Goal: Task Accomplishment & Management: Complete application form

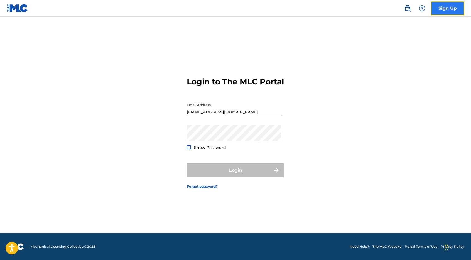
click at [450, 15] on link "Sign Up" at bounding box center [447, 8] width 33 height 14
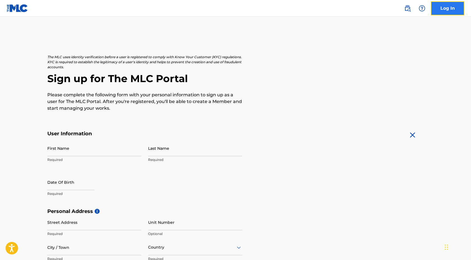
click at [443, 7] on link "Log In" at bounding box center [447, 8] width 33 height 14
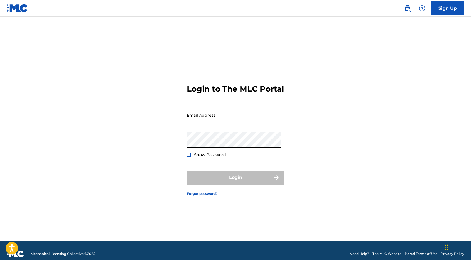
click at [304, 132] on div "Login to The MLC Portal Email Address Password Show Password Login Forgot passw…" at bounding box center [236, 136] width 390 height 210
click at [218, 117] on input "Email Address" at bounding box center [234, 115] width 94 height 16
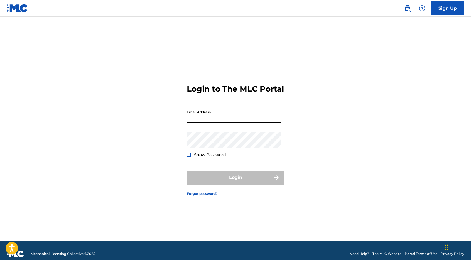
type input "ejy@uselectionatlas.org"
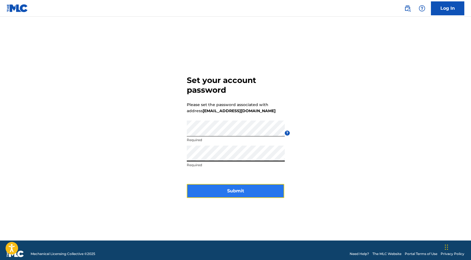
click at [250, 194] on button "Submit" at bounding box center [235, 191] width 97 height 14
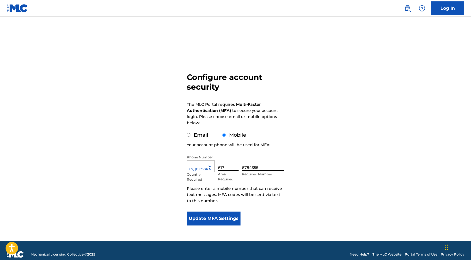
scroll to position [8, 0]
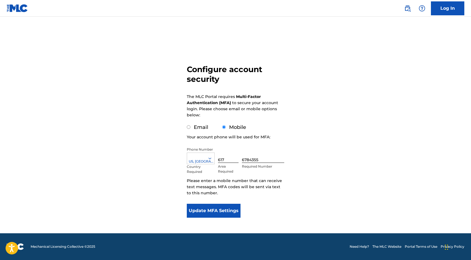
click at [225, 156] on input "617" at bounding box center [228, 155] width 21 height 16
click at [299, 147] on div "Configure account security The MLC Portal requires Multi-Factor Authentication …" at bounding box center [236, 128] width 390 height 210
click at [223, 212] on button "Update MFA Settings" at bounding box center [214, 211] width 54 height 14
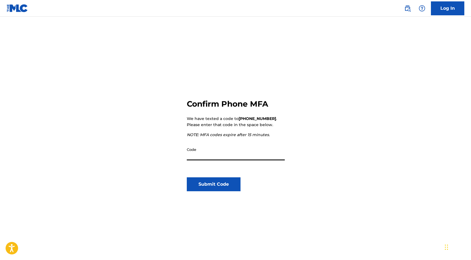
click at [267, 156] on input "Code" at bounding box center [236, 152] width 98 height 16
paste input "737929"
type input "737929"
click at [212, 189] on button "Submit Code" at bounding box center [214, 184] width 54 height 14
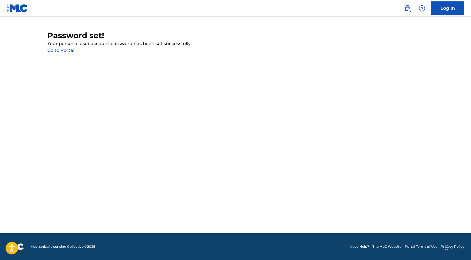
click at [70, 51] on link "Go to Portal" at bounding box center [60, 50] width 27 height 5
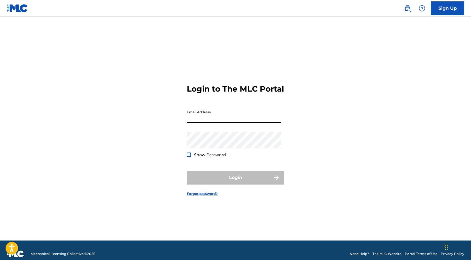
click at [220, 123] on input "Email Address" at bounding box center [234, 115] width 94 height 16
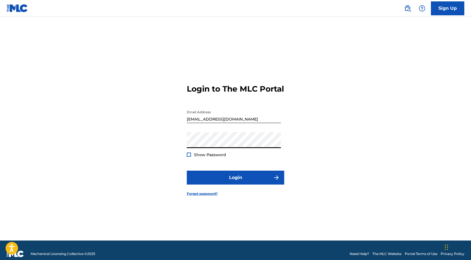
type input "[EMAIL_ADDRESS][DOMAIN_NAME]"
click at [212, 155] on div "Password Show Password" at bounding box center [234, 144] width 94 height 25
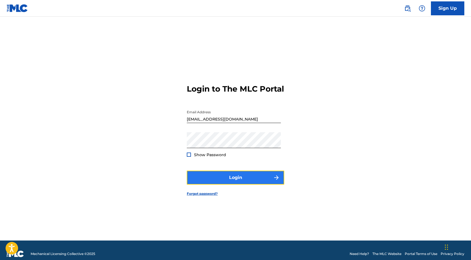
click at [221, 182] on button "Login" at bounding box center [235, 178] width 97 height 14
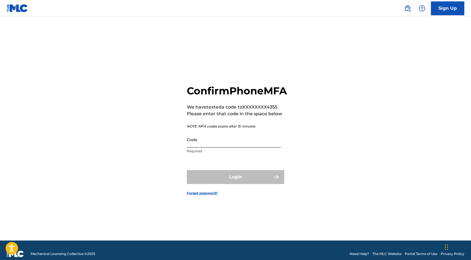
click at [248, 147] on input "Code" at bounding box center [234, 140] width 94 height 16
type input "926299"
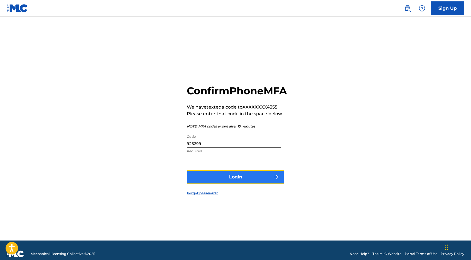
click at [231, 181] on button "Login" at bounding box center [235, 177] width 97 height 14
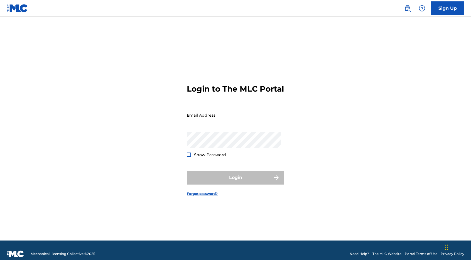
click at [255, 129] on div "Email Address" at bounding box center [234, 119] width 94 height 25
click at [252, 123] on input "Email Address" at bounding box center [234, 115] width 94 height 16
type input "[EMAIL_ADDRESS][DOMAIN_NAME]"
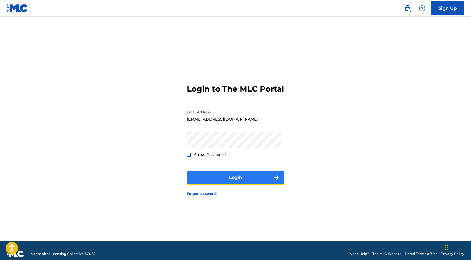
click at [225, 180] on button "Login" at bounding box center [235, 178] width 97 height 14
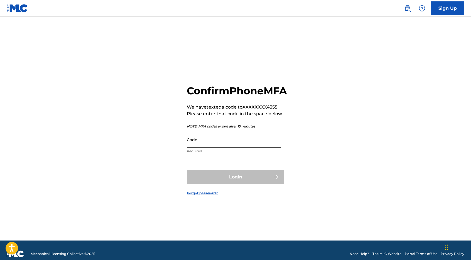
click at [228, 145] on input "Code" at bounding box center [234, 140] width 94 height 16
paste input "183362"
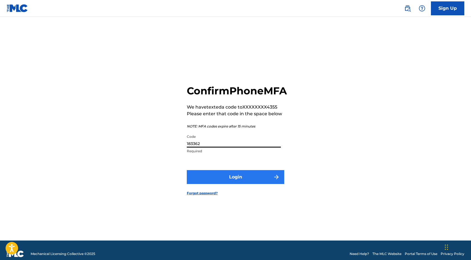
type input "183362"
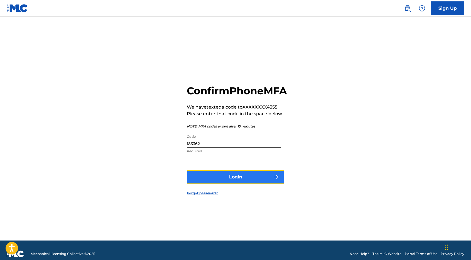
click at [231, 184] on button "Login" at bounding box center [235, 177] width 97 height 14
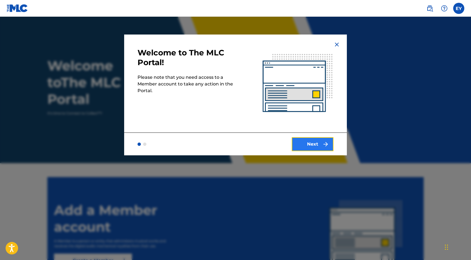
click at [321, 143] on button "Next" at bounding box center [313, 144] width 42 height 14
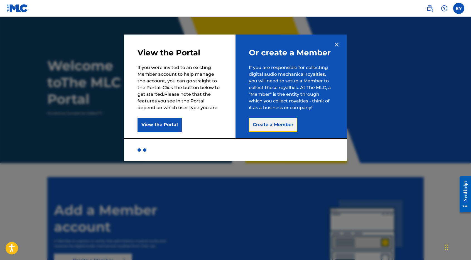
click at [273, 127] on button "Create a Member" at bounding box center [273, 125] width 48 height 14
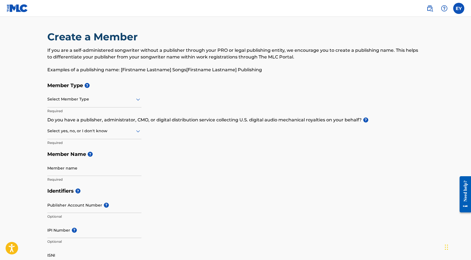
click at [120, 104] on div "Select Member Type" at bounding box center [94, 100] width 94 height 16
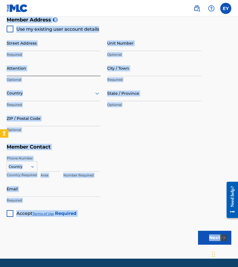
scroll to position [290, 0]
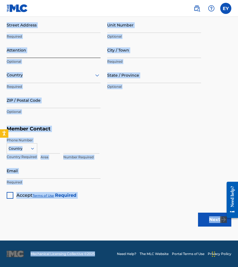
drag, startPoint x: 4, startPoint y: 36, endPoint x: 81, endPoint y: 266, distance: 243.1
copy div "Create a Member If you are a self-administered songwriter without a publisher t…"
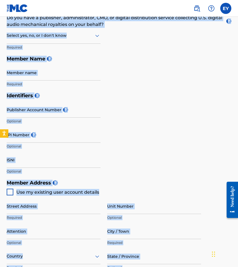
scroll to position [0, 0]
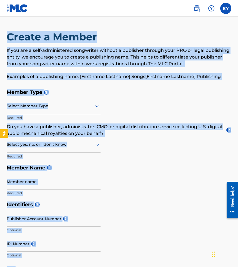
click at [70, 96] on h5 "Member Type ?" at bounding box center [119, 92] width 225 height 12
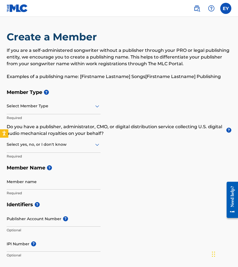
click at [58, 107] on div at bounding box center [54, 105] width 94 height 7
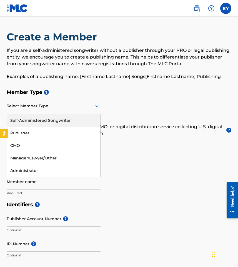
click at [50, 124] on div "Self-Administered Songwriter" at bounding box center [53, 120] width 93 height 13
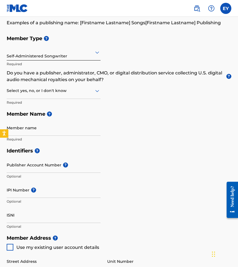
scroll to position [57, 0]
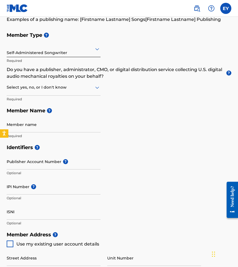
click at [55, 89] on div at bounding box center [54, 87] width 94 height 7
click at [43, 112] on div "No" at bounding box center [53, 114] width 93 height 13
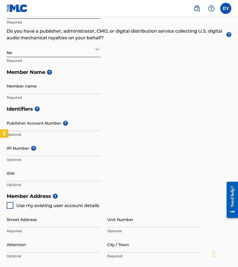
scroll to position [101, 0]
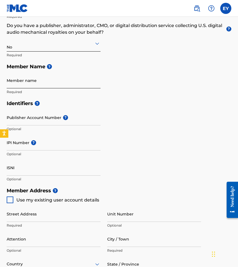
click at [43, 83] on input "Member name" at bounding box center [54, 80] width 94 height 16
type input "Yuzeren"
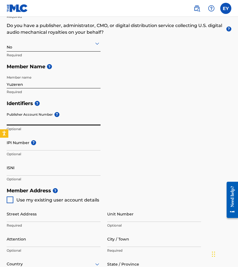
click at [33, 117] on input "Publisher Account Number ?" at bounding box center [54, 117] width 94 height 16
type input "Y"
click at [93, 112] on input "Publisher Account Number ?" at bounding box center [54, 117] width 94 height 16
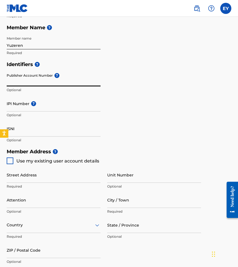
scroll to position [145, 0]
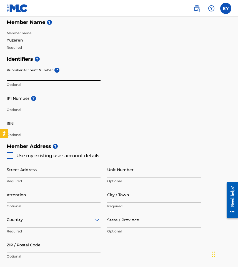
click at [44, 125] on input "ISNI" at bounding box center [54, 123] width 94 height 16
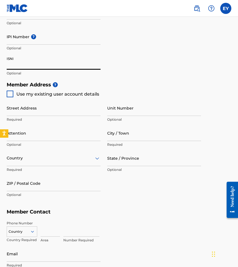
scroll to position [210, 0]
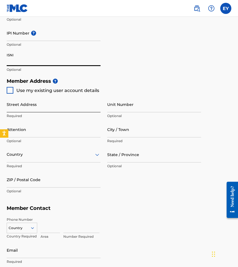
click at [61, 108] on input "Street Address" at bounding box center [54, 104] width 94 height 16
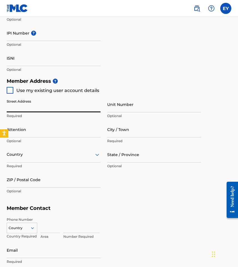
click at [56, 91] on span "Use my existing user account details" at bounding box center [57, 90] width 83 height 5
type input "[STREET_ADDRESS]"
type input "[GEOGRAPHIC_DATA]"
type input "06902"
type input "617"
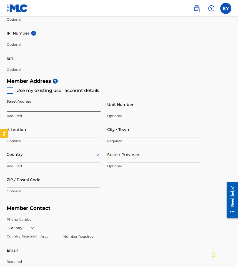
type input "6784355"
type input "[EMAIL_ADDRESS][DOMAIN_NAME]"
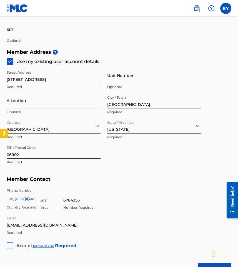
scroll to position [241, 0]
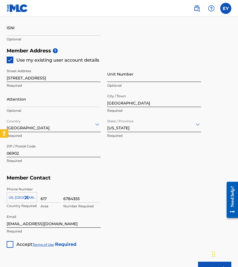
click at [117, 81] on input "Unit Number" at bounding box center [154, 74] width 94 height 16
type input "321"
click at [117, 165] on div "Street Address [STREET_ADDRESS] Optional Attention Optional City / Town [GEOGRA…" at bounding box center [104, 116] width 195 height 106
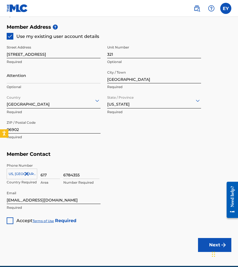
scroll to position [274, 0]
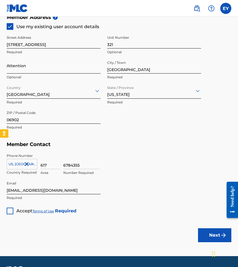
click at [58, 70] on input "Attention" at bounding box center [54, 66] width 94 height 16
click at [122, 146] on h5 "Member Contact" at bounding box center [119, 144] width 225 height 12
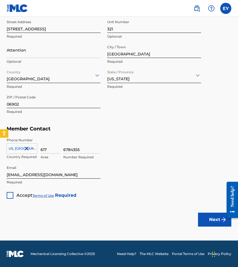
click at [17, 193] on span "Accept" at bounding box center [24, 194] width 16 height 5
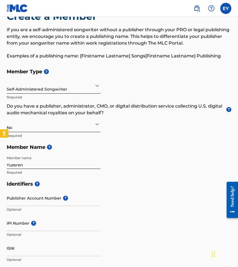
scroll to position [21, 0]
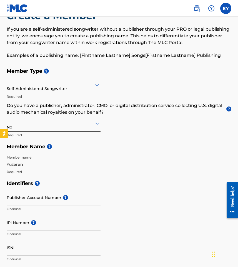
click at [73, 122] on div at bounding box center [54, 123] width 94 height 7
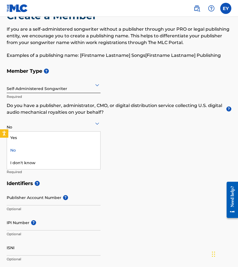
click at [44, 142] on div "Yes" at bounding box center [53, 137] width 93 height 13
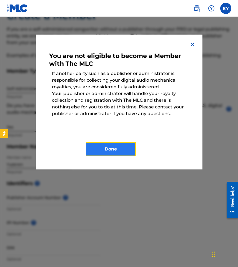
click at [125, 148] on button "Done" at bounding box center [111, 149] width 50 height 14
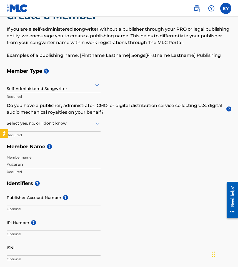
click at [70, 122] on div at bounding box center [54, 123] width 94 height 7
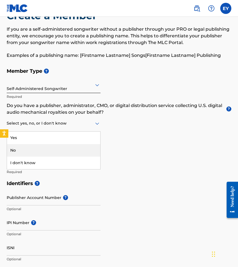
click at [42, 152] on div "No" at bounding box center [53, 150] width 93 height 13
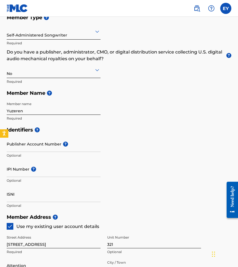
scroll to position [125, 0]
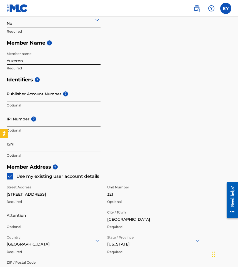
click at [21, 120] on input "IPI Number ?" at bounding box center [54, 119] width 94 height 16
paste input "1257346345"
type input "1257346345"
click at [106, 133] on div "Identifiers ? Publisher Account Number ? Optional IPI Number ? 1257346345 Optio…" at bounding box center [119, 117] width 225 height 87
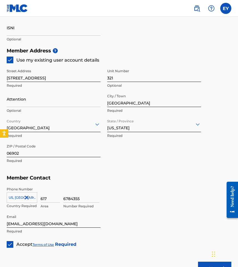
scroll to position [290, 0]
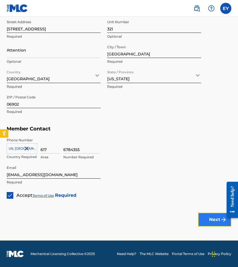
click at [220, 220] on button "Next" at bounding box center [214, 219] width 33 height 14
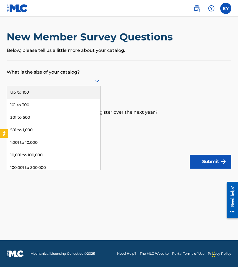
click at [75, 80] on div at bounding box center [54, 80] width 94 height 7
click at [60, 97] on div "Up to 100" at bounding box center [53, 92] width 93 height 13
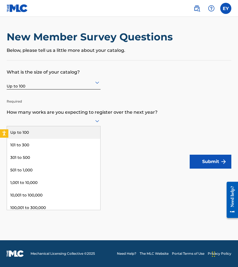
click at [68, 123] on div at bounding box center [54, 120] width 94 height 7
click at [60, 134] on div "Up to 100" at bounding box center [53, 132] width 93 height 13
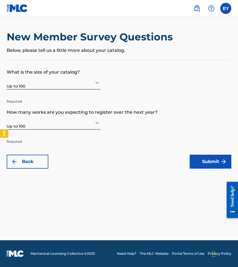
click at [119, 146] on form "What is the size of your catalog? Up to 100 Required How many works are you exp…" at bounding box center [119, 114] width 225 height 108
click at [200, 161] on button "Submit" at bounding box center [211, 161] width 42 height 14
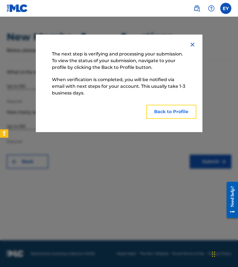
click at [184, 114] on button "Back to Profile" at bounding box center [172, 112] width 50 height 14
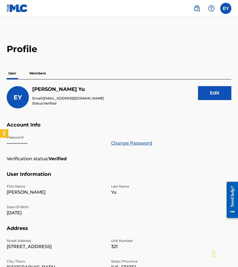
click at [34, 75] on p "Members" at bounding box center [38, 73] width 20 height 12
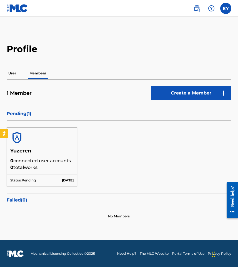
click at [42, 157] on h5 "Yuzeren" at bounding box center [41, 152] width 63 height 10
click at [19, 138] on img at bounding box center [16, 137] width 13 height 13
click at [19, 153] on h5 "Yuzeren" at bounding box center [41, 152] width 63 height 10
click at [230, 7] on label at bounding box center [226, 8] width 11 height 11
click at [226, 8] on input "EY [PERSON_NAME] [PERSON_NAME][EMAIL_ADDRESS][DOMAIN_NAME] Notification Prefere…" at bounding box center [226, 8] width 0 height 0
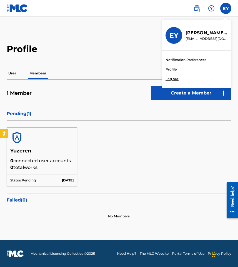
click at [187, 20] on label "EY [PERSON_NAME] [PERSON_NAME][EMAIL_ADDRESS][DOMAIN_NAME] Notification Prefere…" at bounding box center [197, 54] width 70 height 68
click at [226, 8] on input "EY [PERSON_NAME] [PERSON_NAME][EMAIL_ADDRESS][DOMAIN_NAME] Notification Prefere…" at bounding box center [226, 8] width 0 height 0
click at [198, 5] on img at bounding box center [197, 8] width 7 height 7
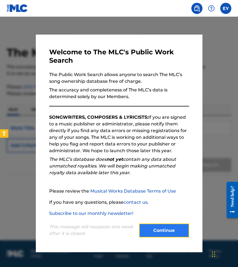
click at [161, 229] on button "Continue" at bounding box center [164, 230] width 50 height 14
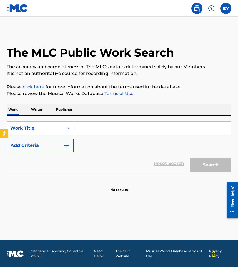
click at [96, 122] on input "Search Form" at bounding box center [152, 127] width 157 height 13
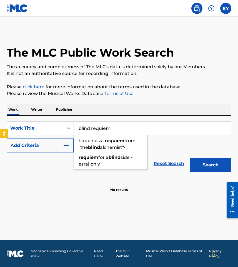
type input "blind requiem"
click at [190, 158] on button "Search" at bounding box center [211, 165] width 42 height 14
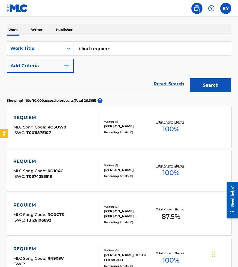
scroll to position [93, 0]
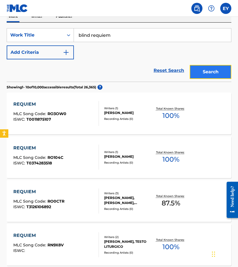
click at [213, 73] on button "Search" at bounding box center [211, 72] width 42 height 14
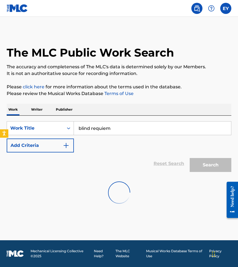
scroll to position [0, 0]
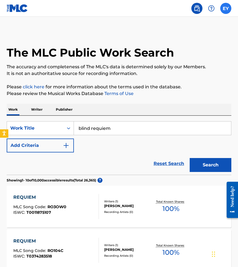
click at [225, 9] on label at bounding box center [226, 8] width 11 height 11
click at [226, 8] on input "EY [PERSON_NAME] [PERSON_NAME][EMAIL_ADDRESS][DOMAIN_NAME] Notification Prefere…" at bounding box center [226, 8] width 0 height 0
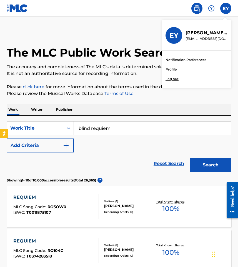
click at [178, 31] on h3 "EY" at bounding box center [174, 35] width 9 height 8
click at [226, 8] on input "EY [PERSON_NAME] [PERSON_NAME][EMAIL_ADDRESS][DOMAIN_NAME] Notification Prefere…" at bounding box center [226, 8] width 0 height 0
click at [187, 35] on p "[PERSON_NAME]" at bounding box center [207, 32] width 42 height 7
click at [226, 8] on input "EY [PERSON_NAME] [PERSON_NAME][EMAIL_ADDRESS][DOMAIN_NAME] Notification Prefere…" at bounding box center [226, 8] width 0 height 0
click at [188, 37] on p "[EMAIL_ADDRESS][DOMAIN_NAME]" at bounding box center [207, 38] width 42 height 5
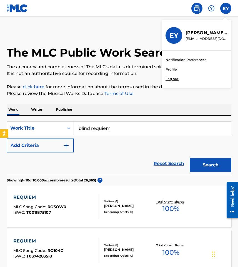
click at [226, 8] on input "EY [PERSON_NAME] [PERSON_NAME][EMAIL_ADDRESS][DOMAIN_NAME] Notification Prefere…" at bounding box center [226, 8] width 0 height 0
click at [171, 69] on link "Profile" at bounding box center [171, 69] width 11 height 5
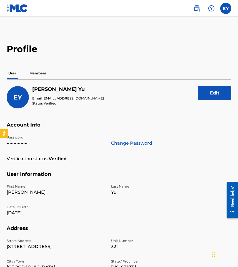
click at [40, 70] on p "Members" at bounding box center [38, 73] width 20 height 12
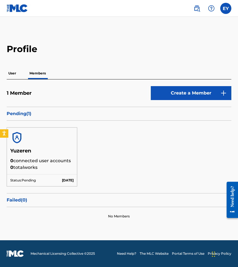
click at [23, 110] on p "Pending ( 1 )" at bounding box center [119, 113] width 225 height 7
click at [26, 111] on p "Pending ( 1 )" at bounding box center [119, 113] width 225 height 7
click at [134, 28] on main "Profile User Members 1 Member Create a Member Pending ( 1 ) Yuzeren 0 connected…" at bounding box center [119, 128] width 238 height 223
click at [21, 150] on h5 "Yuzeren" at bounding box center [41, 152] width 63 height 10
click at [18, 139] on img at bounding box center [16, 137] width 13 height 13
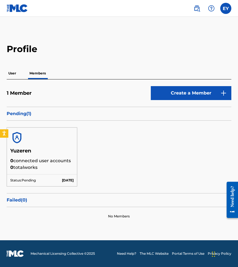
click at [20, 74] on div "User Members" at bounding box center [119, 73] width 225 height 12
click at [16, 72] on p "User" at bounding box center [12, 73] width 11 height 12
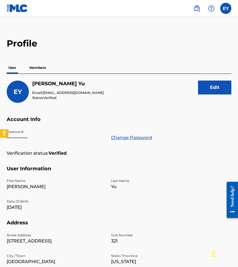
scroll to position [4, 0]
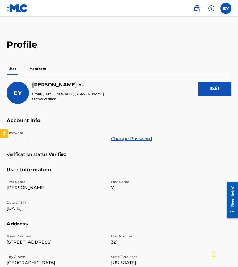
click at [39, 67] on p "Members" at bounding box center [38, 69] width 20 height 12
